Goal: Information Seeking & Learning: Learn about a topic

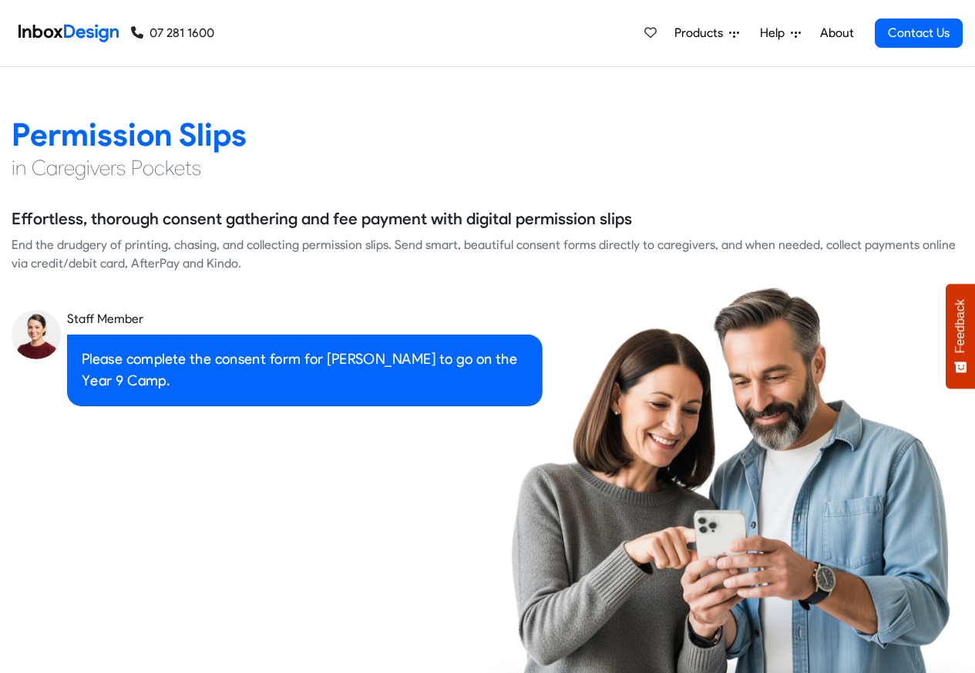
scroll to position [2127, 0]
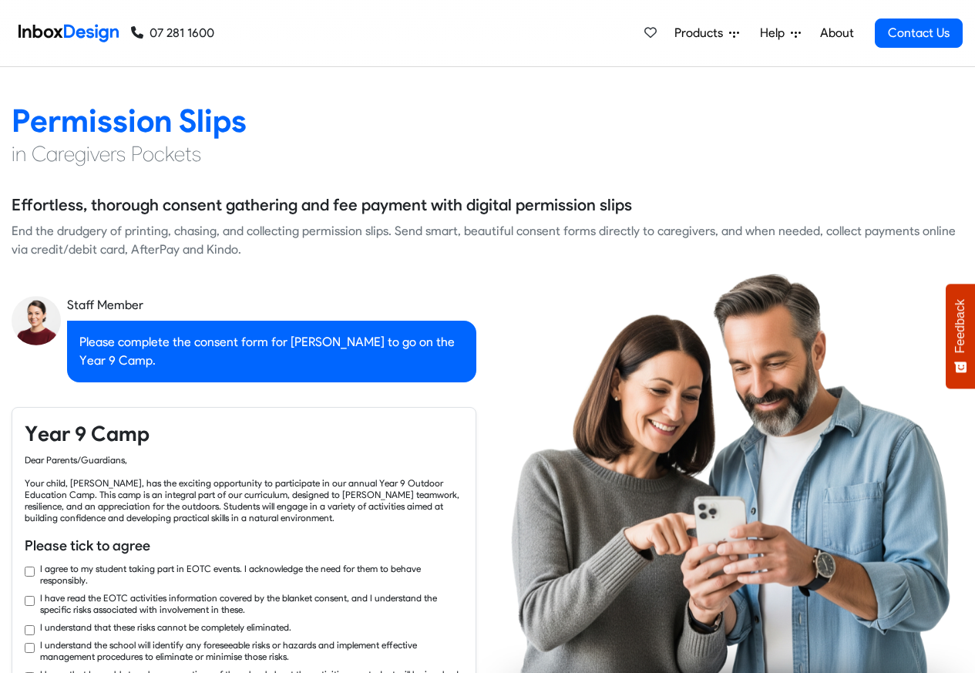
checkbox input "true"
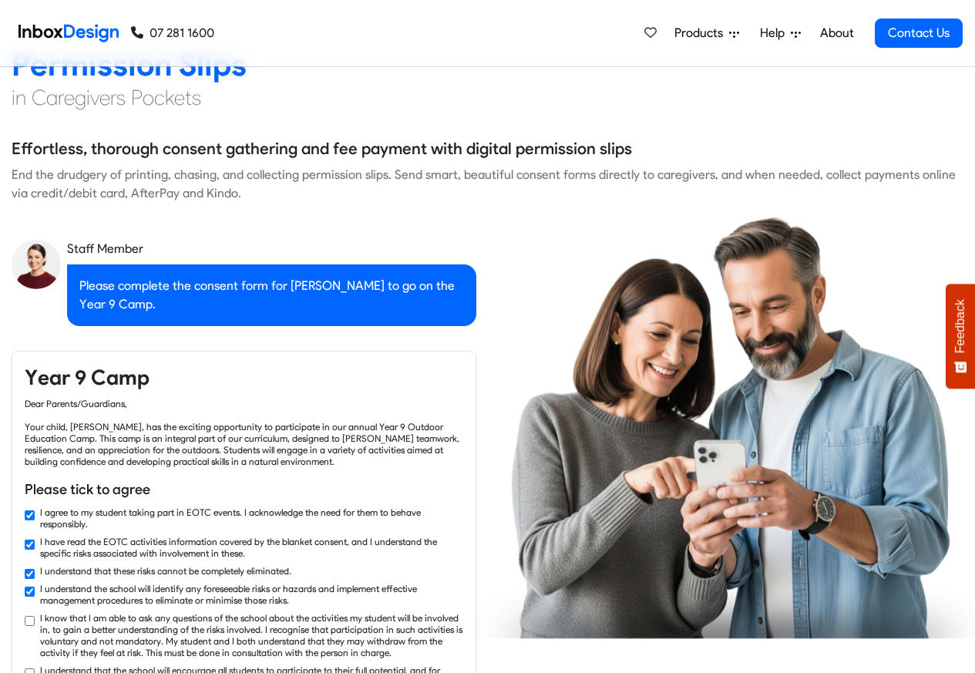
checkbox input "true"
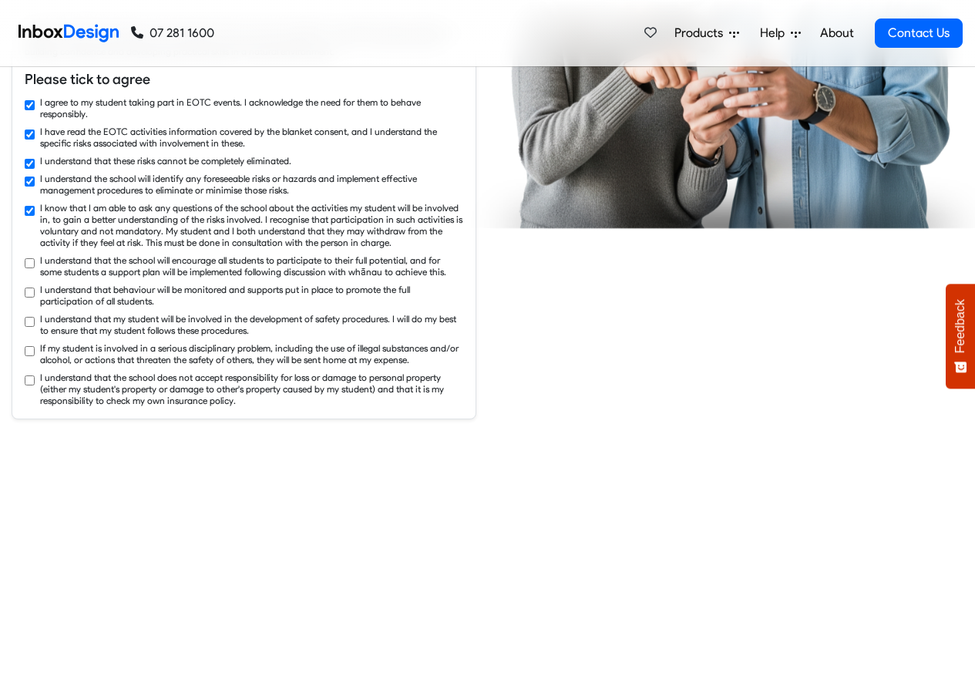
checkbox input "true"
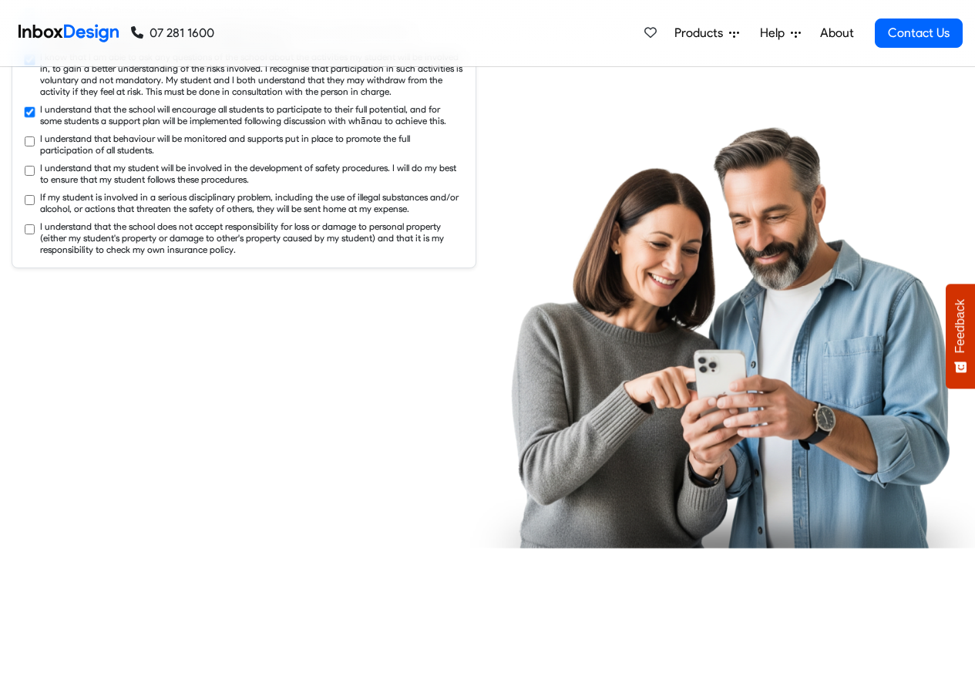
checkbox input "true"
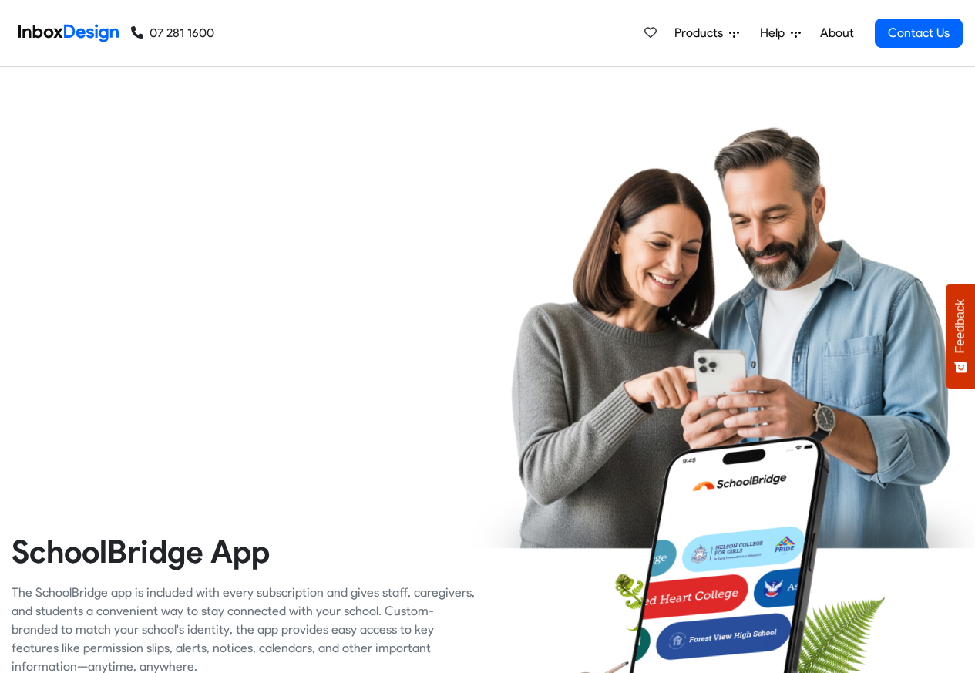
checkbox input "true"
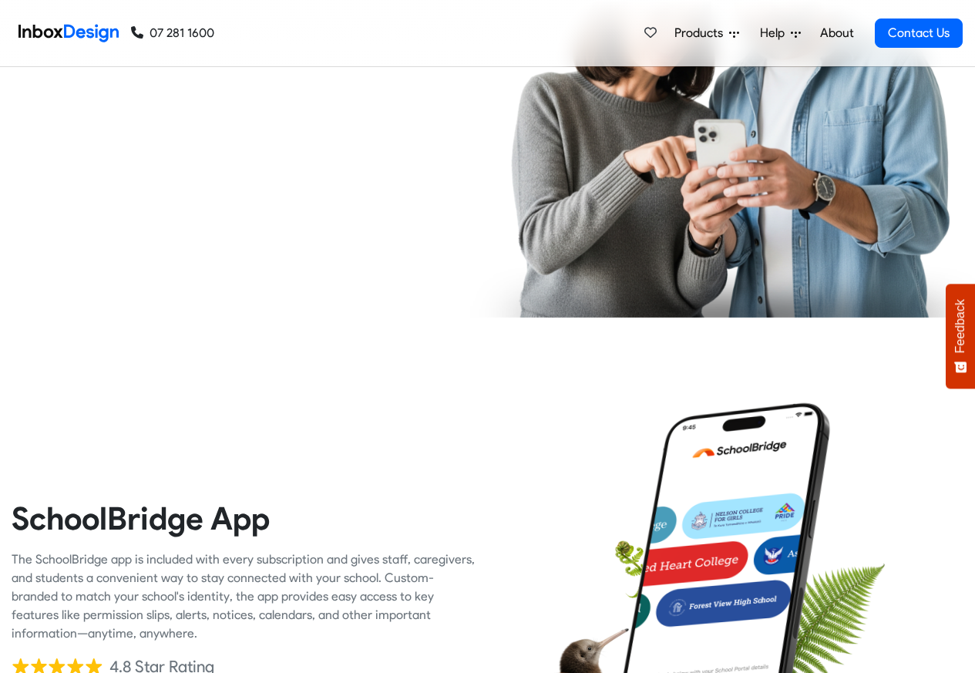
checkbox input "true"
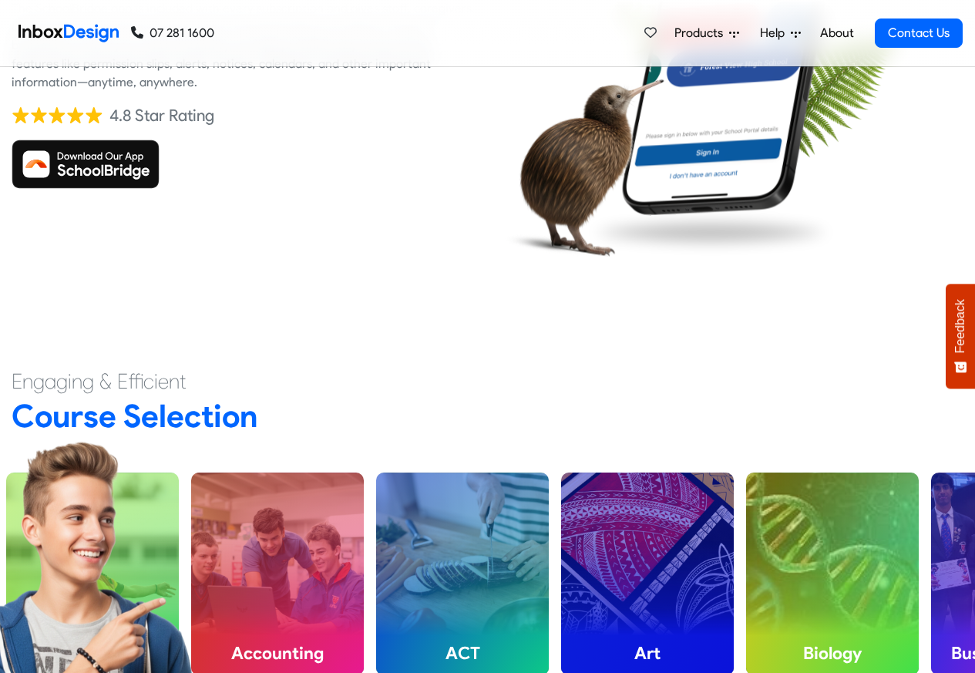
scroll to position [3606, 0]
